Goal: Task Accomplishment & Management: Use online tool/utility

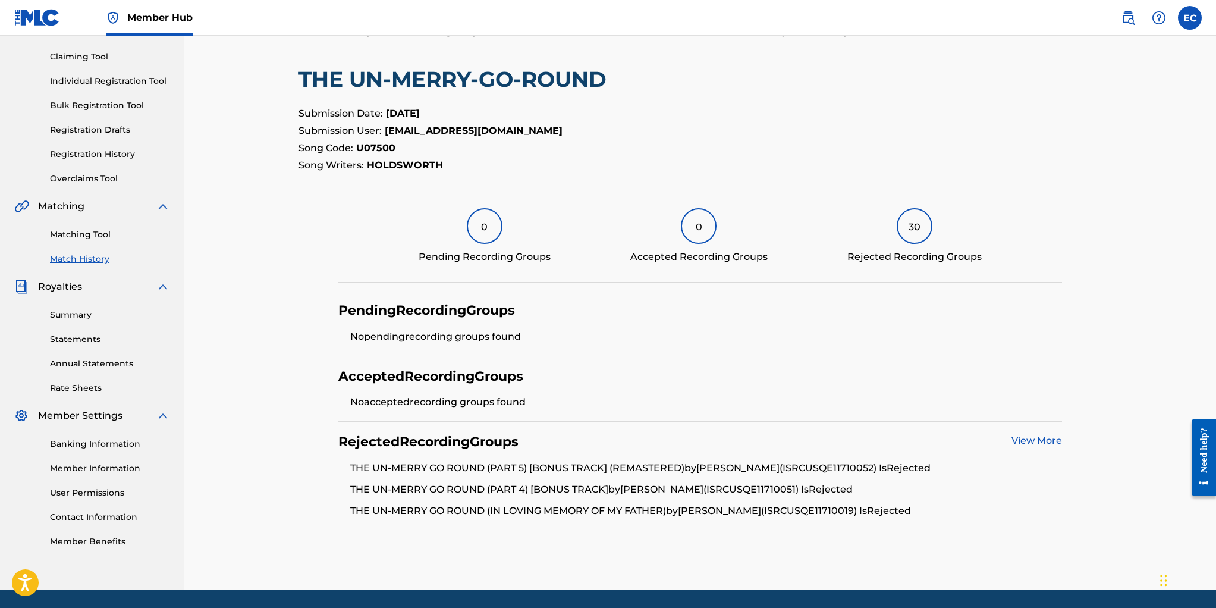
click at [80, 233] on link "Matching Tool" at bounding box center [110, 234] width 120 height 12
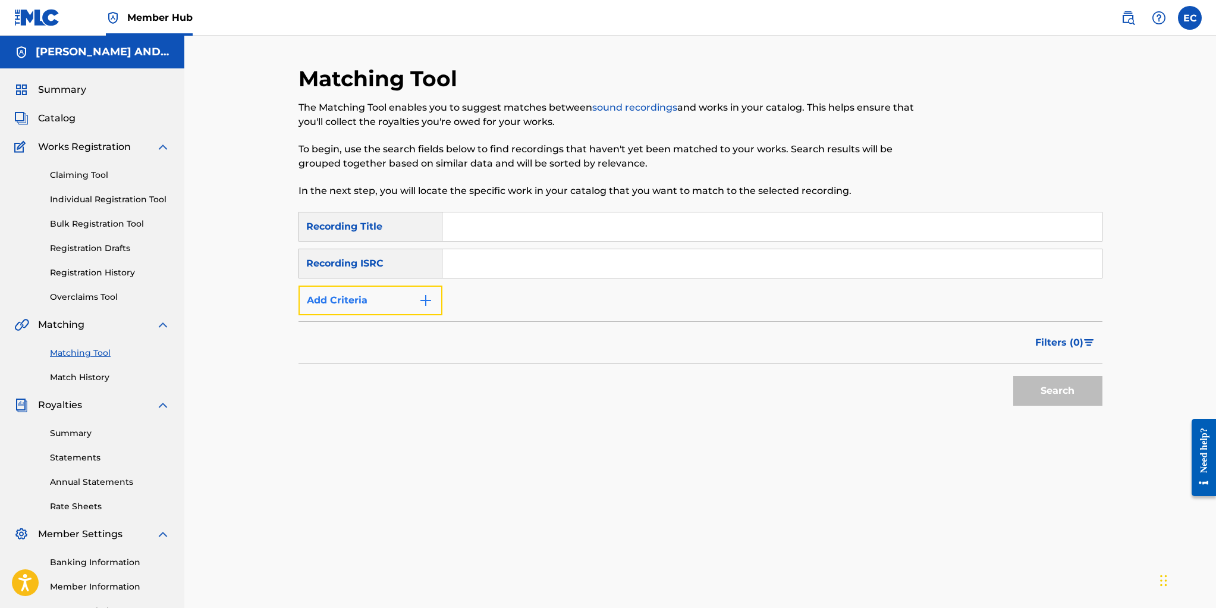
click at [363, 293] on button "Add Criteria" at bounding box center [371, 300] width 144 height 30
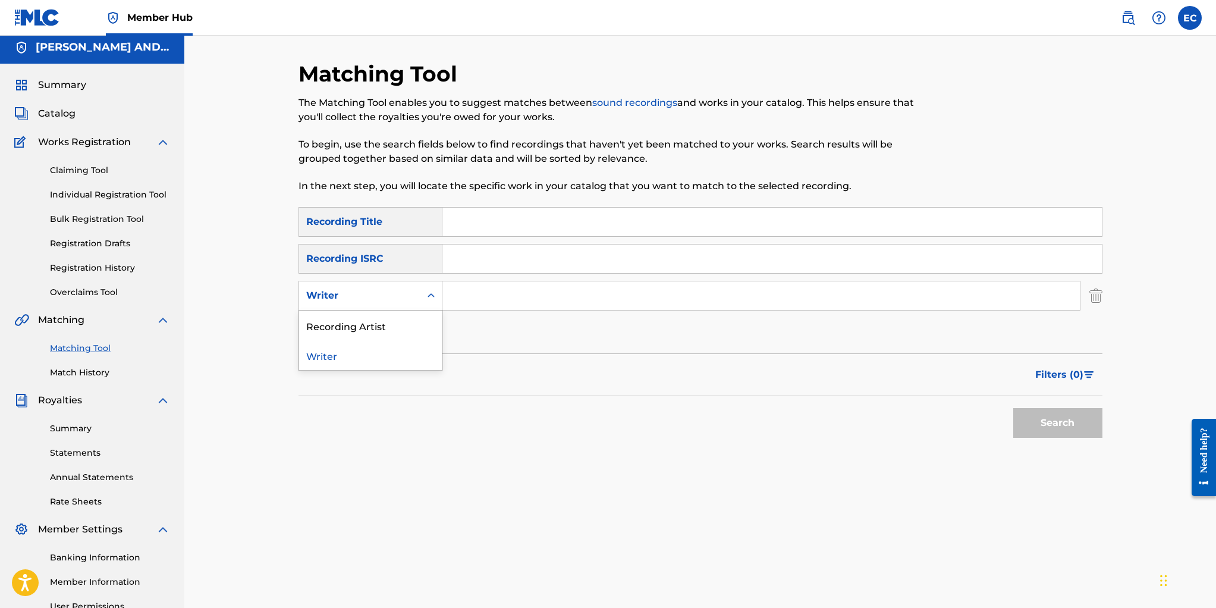
click at [363, 293] on div "Writer" at bounding box center [359, 295] width 107 height 14
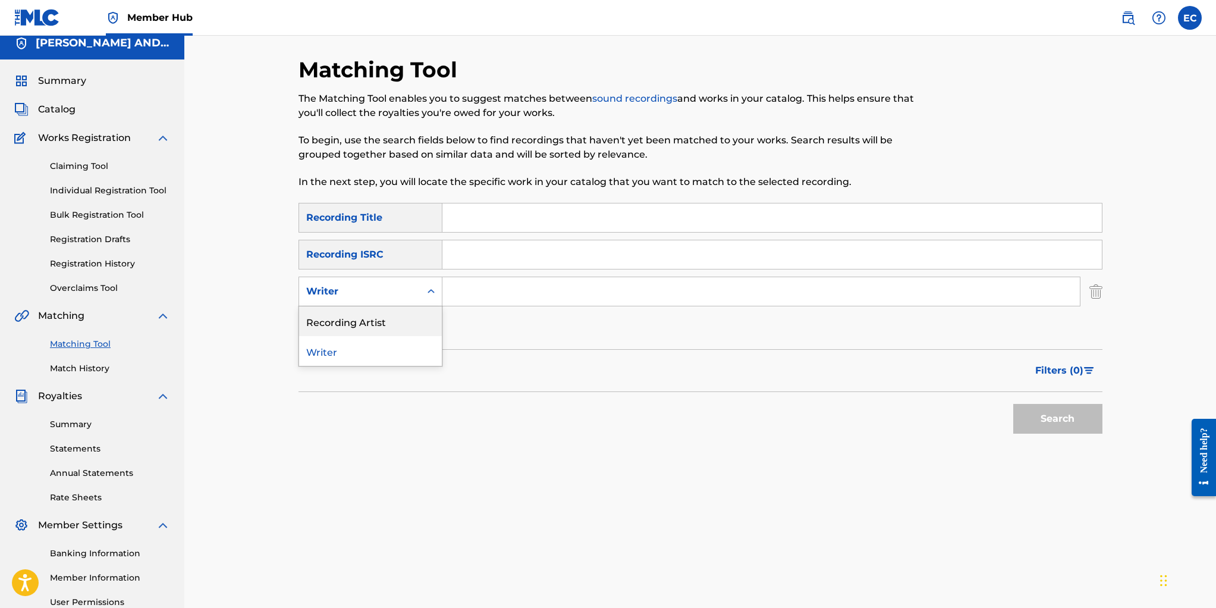
drag, startPoint x: 359, startPoint y: 311, endPoint x: 374, endPoint y: 307, distance: 15.9
click at [359, 311] on div "Recording Artist" at bounding box center [370, 321] width 143 height 30
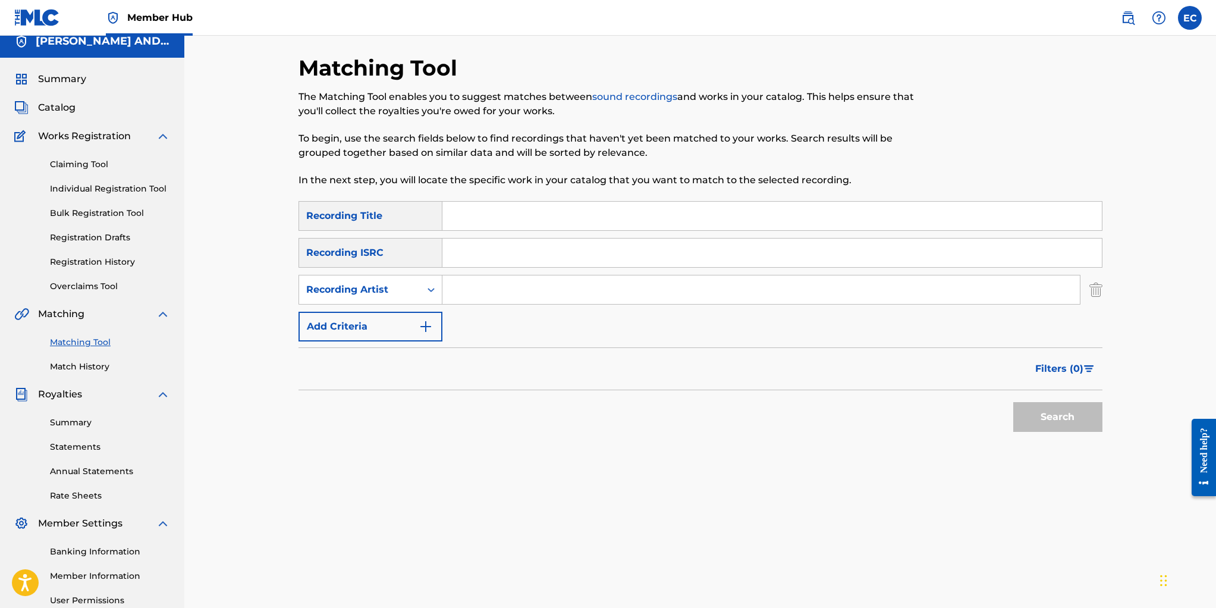
click at [448, 288] on input "Search Form" at bounding box center [760, 289] width 637 height 29
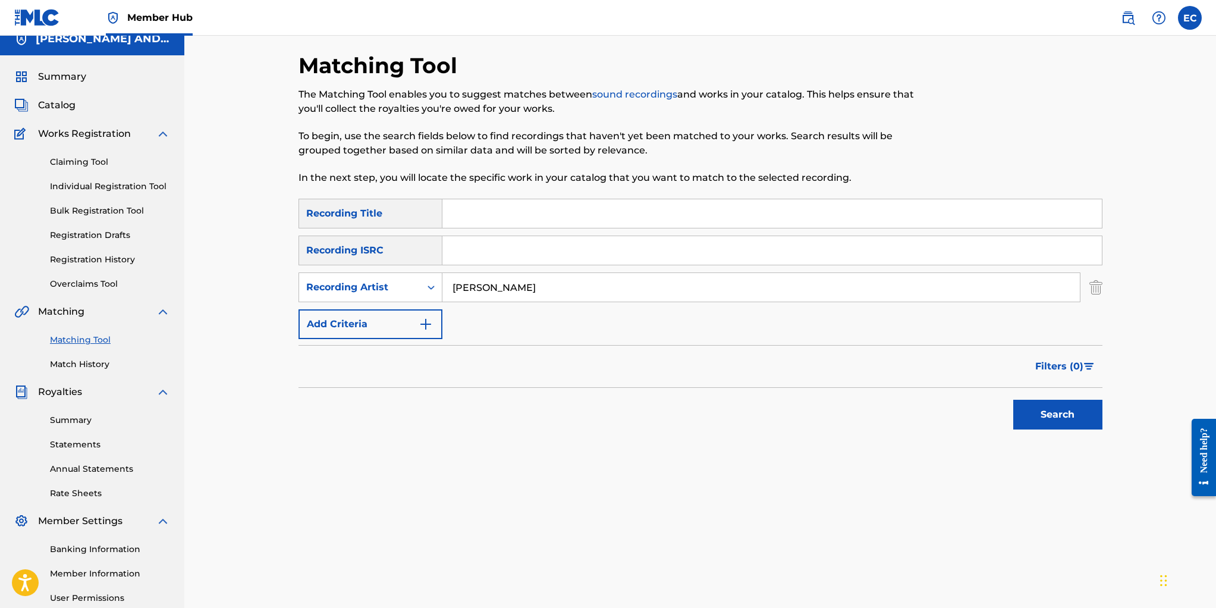
type input "[PERSON_NAME]"
click at [1013, 400] on button "Search" at bounding box center [1057, 415] width 89 height 30
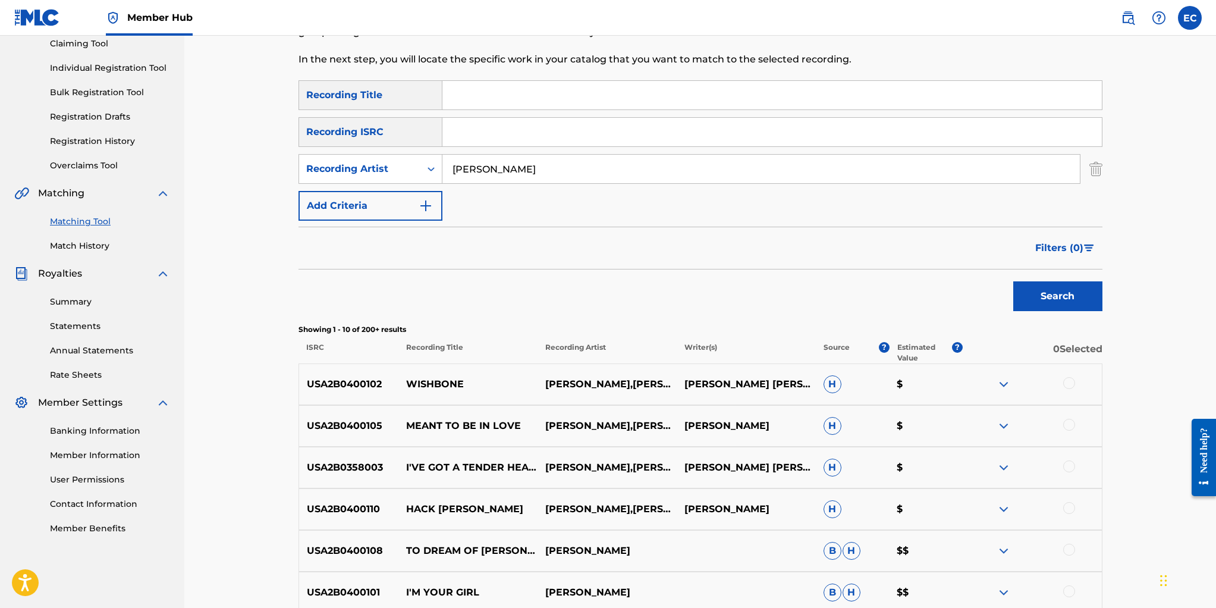
scroll to position [147, 0]
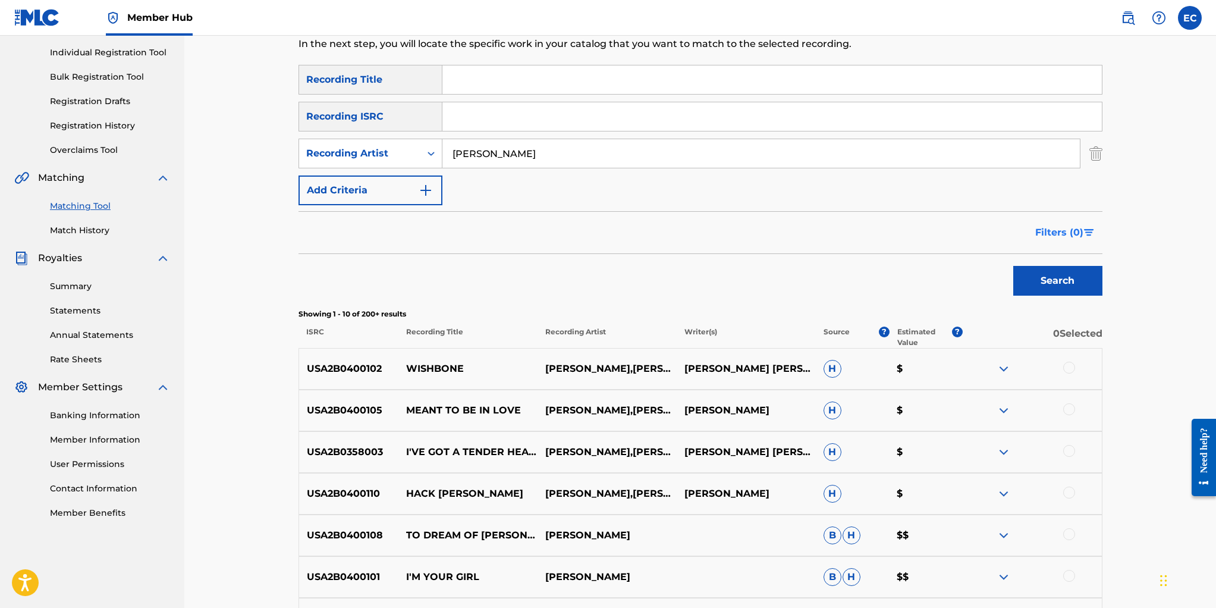
click at [1068, 228] on span "Filters ( 0 )" at bounding box center [1059, 232] width 48 height 14
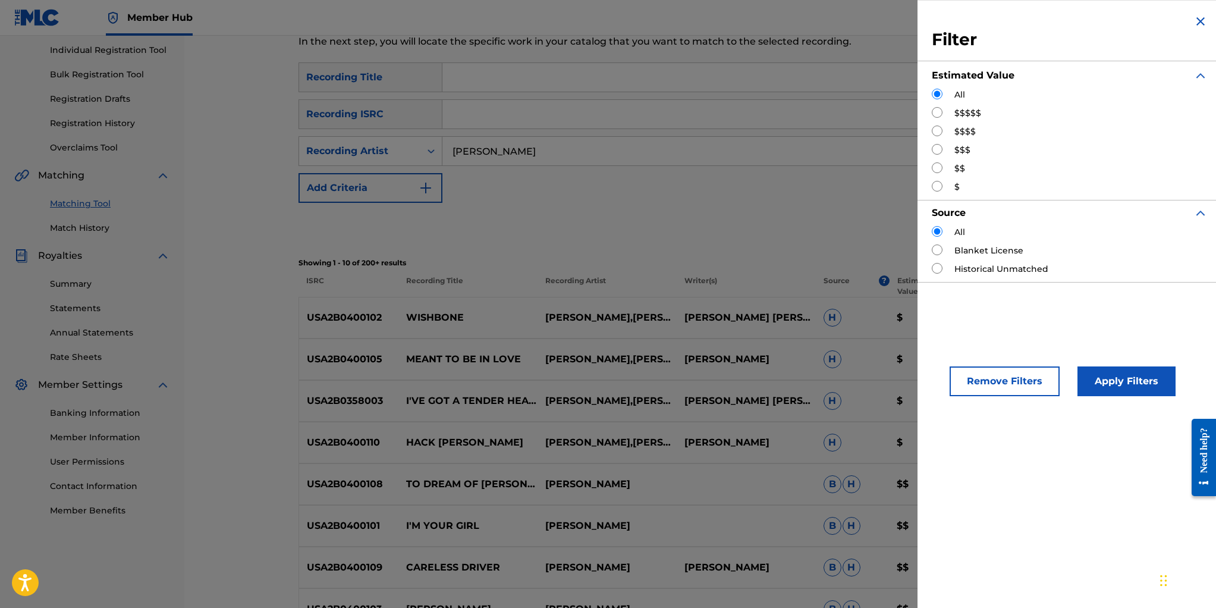
click at [935, 111] on input "Search Form" at bounding box center [937, 112] width 11 height 11
radio input "true"
click at [1110, 384] on button "Apply Filters" at bounding box center [1127, 381] width 98 height 30
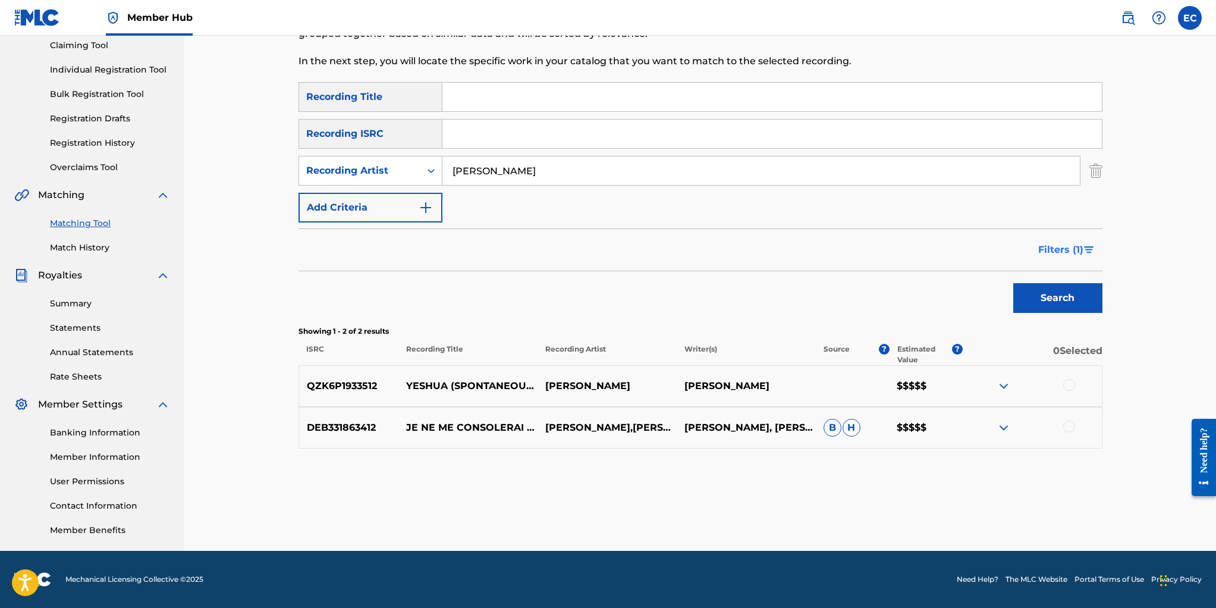
click at [1051, 244] on span "Filters ( 1 )" at bounding box center [1060, 250] width 45 height 14
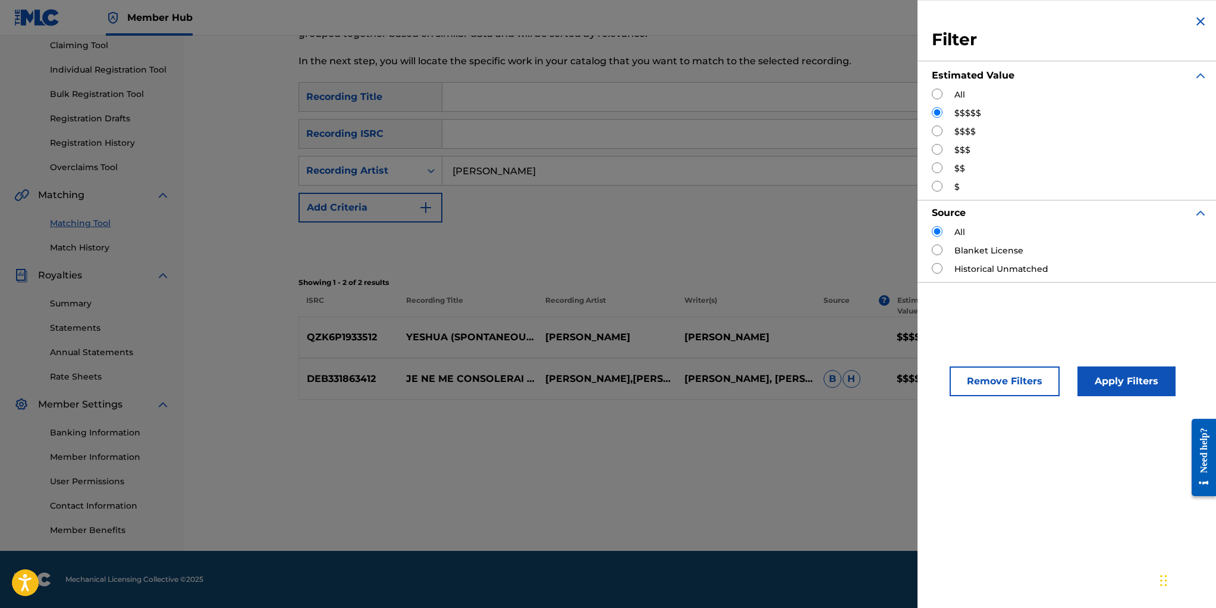
drag, startPoint x: 937, startPoint y: 130, endPoint x: 976, endPoint y: 181, distance: 64.0
click at [937, 130] on input "Search Form" at bounding box center [937, 130] width 11 height 11
radio input "true"
click at [1098, 374] on button "Apply Filters" at bounding box center [1127, 381] width 98 height 30
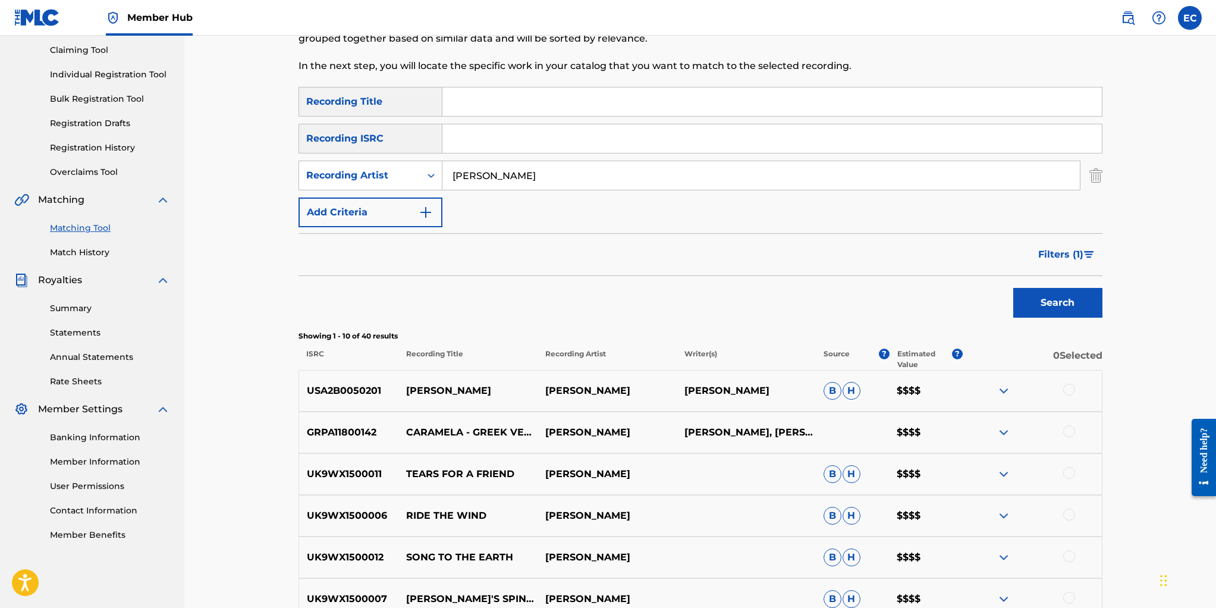
scroll to position [111, 0]
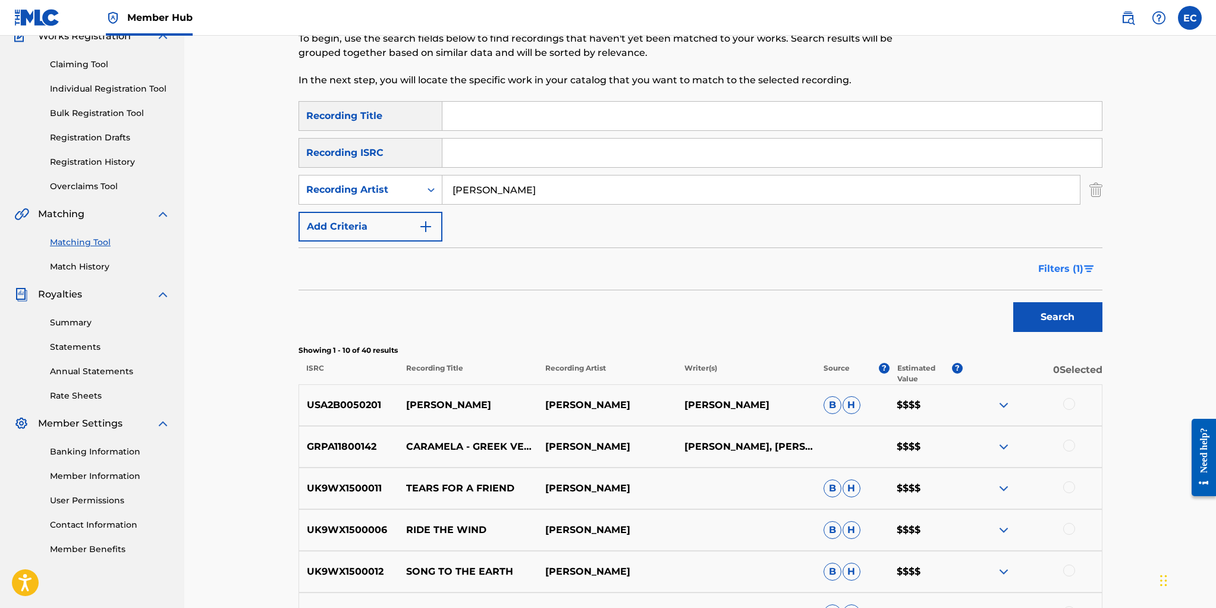
click at [1054, 269] on span "Filters ( 1 )" at bounding box center [1060, 269] width 45 height 14
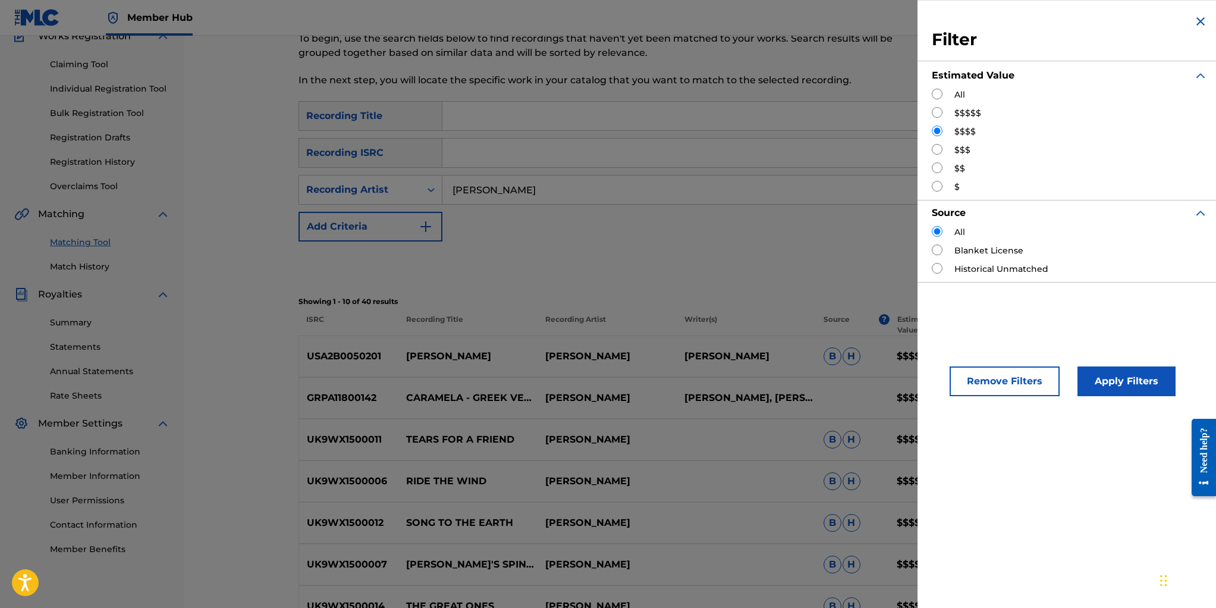
click at [938, 152] on input "Search Form" at bounding box center [937, 149] width 11 height 11
radio input "true"
click at [1098, 378] on button "Apply Filters" at bounding box center [1127, 381] width 98 height 30
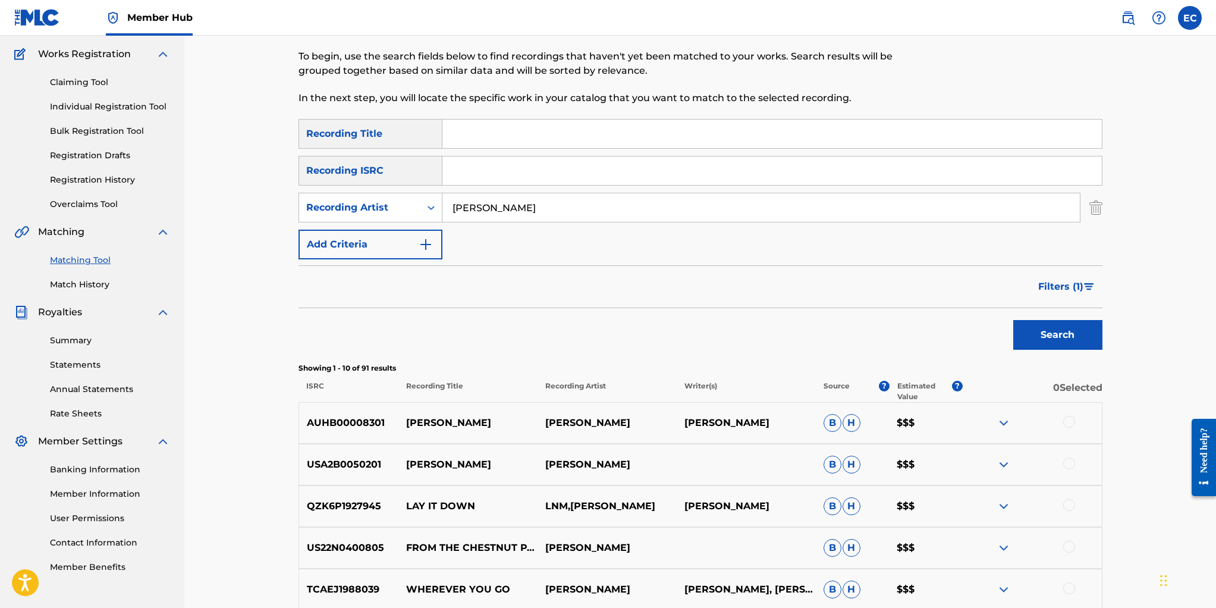
scroll to position [0, 0]
